Goal: Transaction & Acquisition: Register for event/course

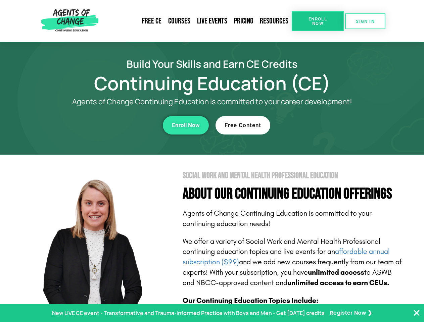
click at [212, 161] on section "Social Work and Mental Health Professional Education About Our Continuing Educa…" at bounding box center [212, 296] width 424 height 282
click at [274, 21] on link "Resources" at bounding box center [274, 20] width 35 height 15
click at [318, 21] on span "Enroll Now" at bounding box center [318, 21] width 31 height 9
click at [365, 21] on span "SIGN IN" at bounding box center [365, 21] width 19 height 4
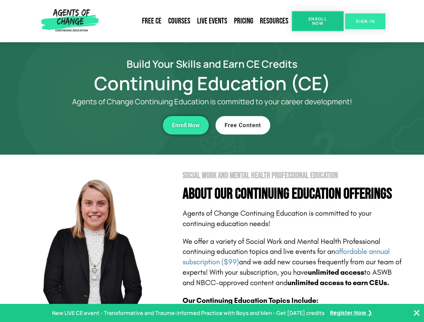
click at [365, 21] on span "SIGN IN" at bounding box center [365, 21] width 19 height 4
click at [117, 125] on div "Enroll Now" at bounding box center [116, 125] width 185 height 18
